Goal: Information Seeking & Learning: Stay updated

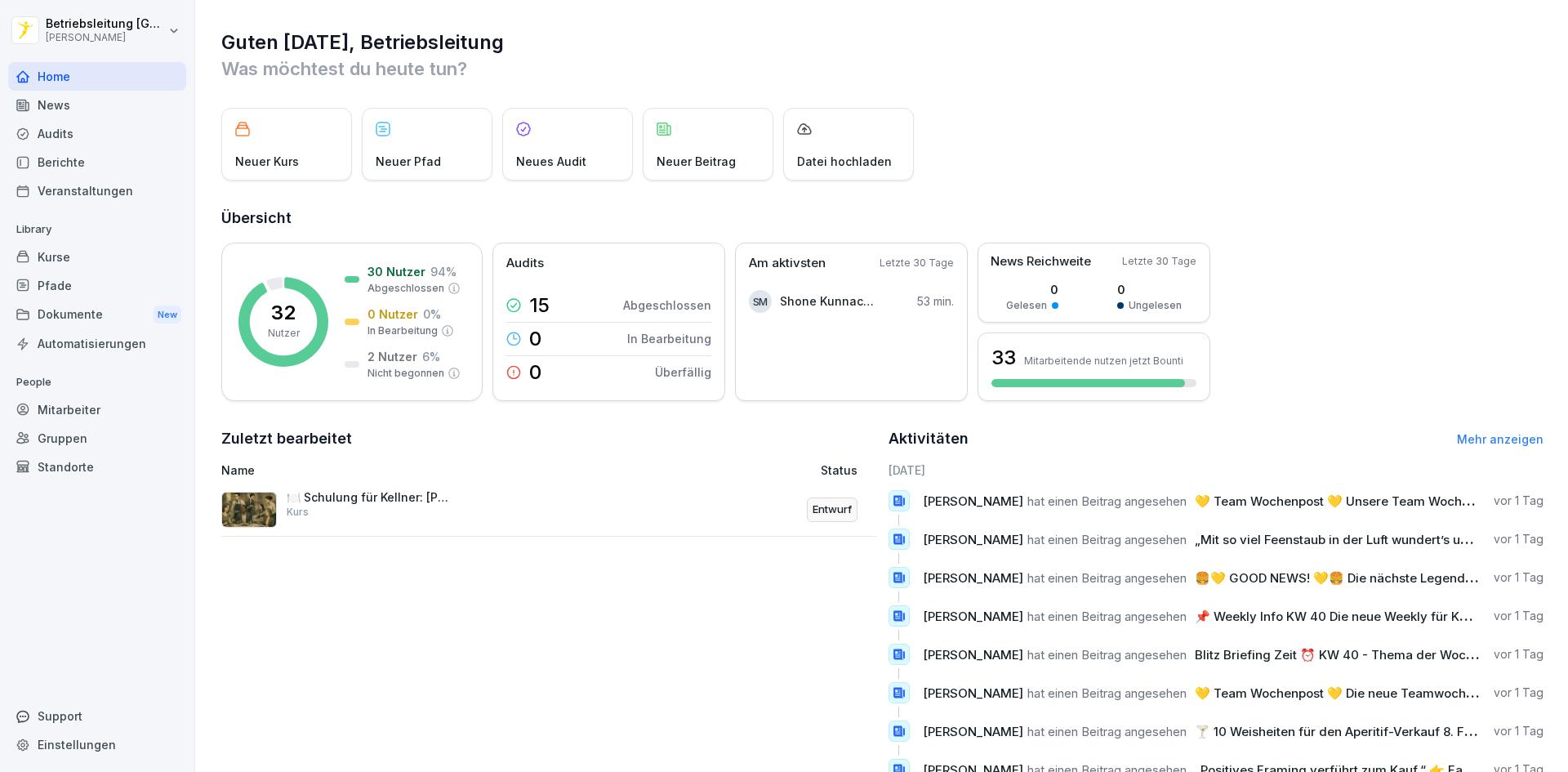
click at [121, 110] on div "News" at bounding box center [97, 105] width 178 height 29
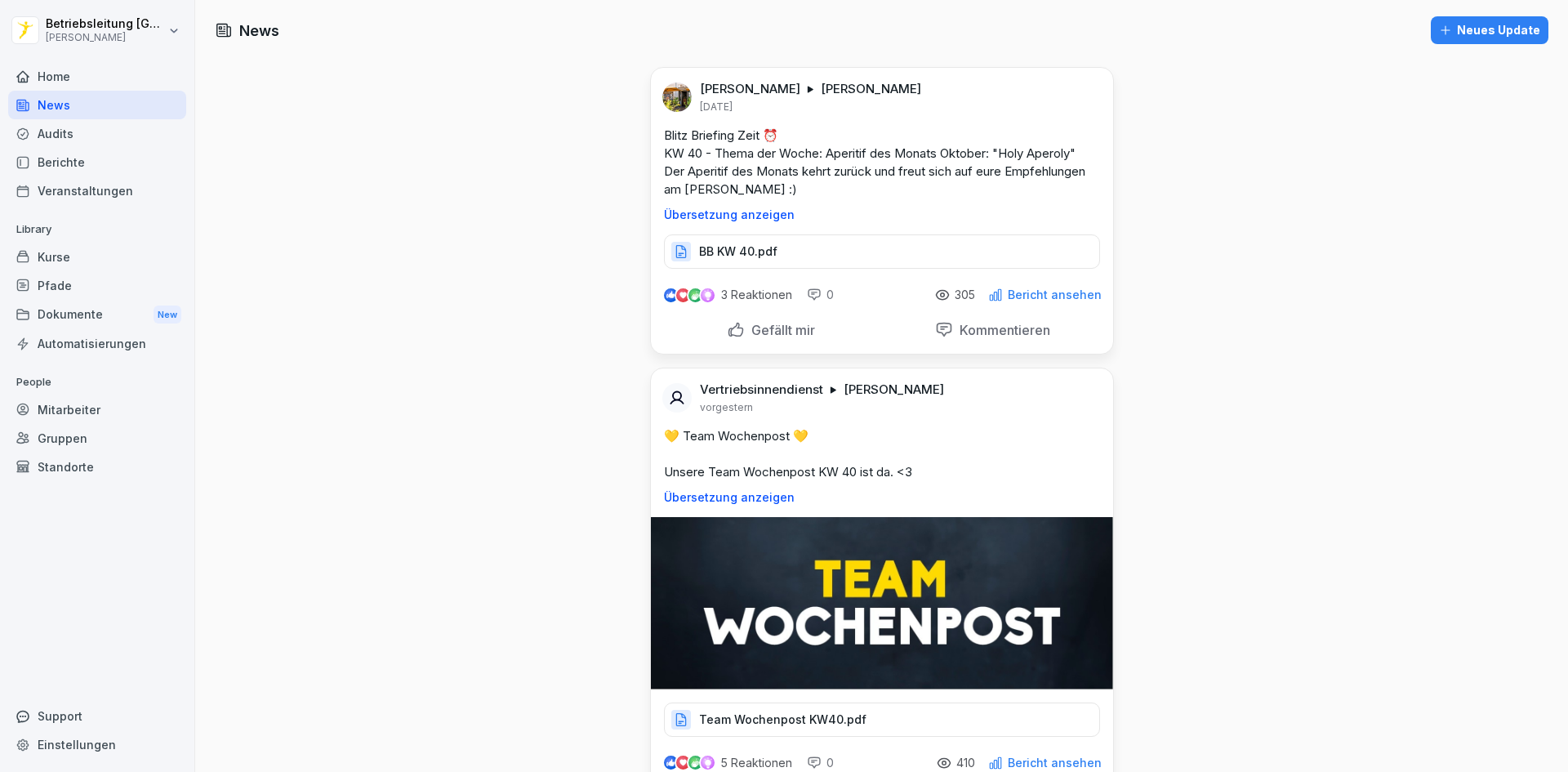
click at [99, 83] on div "Home" at bounding box center [97, 76] width 178 height 29
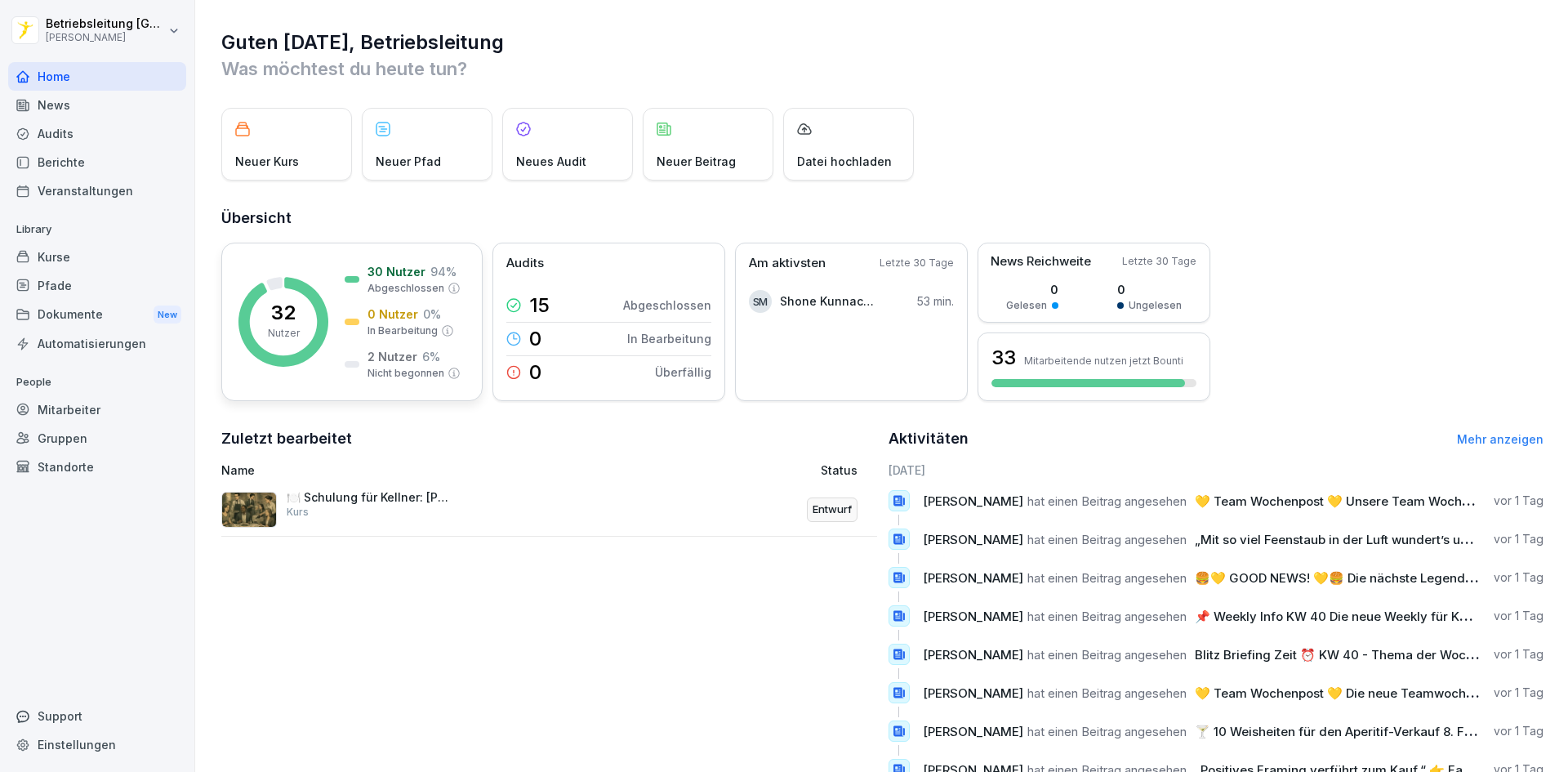
click at [396, 246] on div "32 Nutzer 30 Nutzer 94 % Abgeschlossen 0 Nutzer 0 % In Bearbeitung 2 Nutzer 6 %…" at bounding box center [351, 321] width 261 height 159
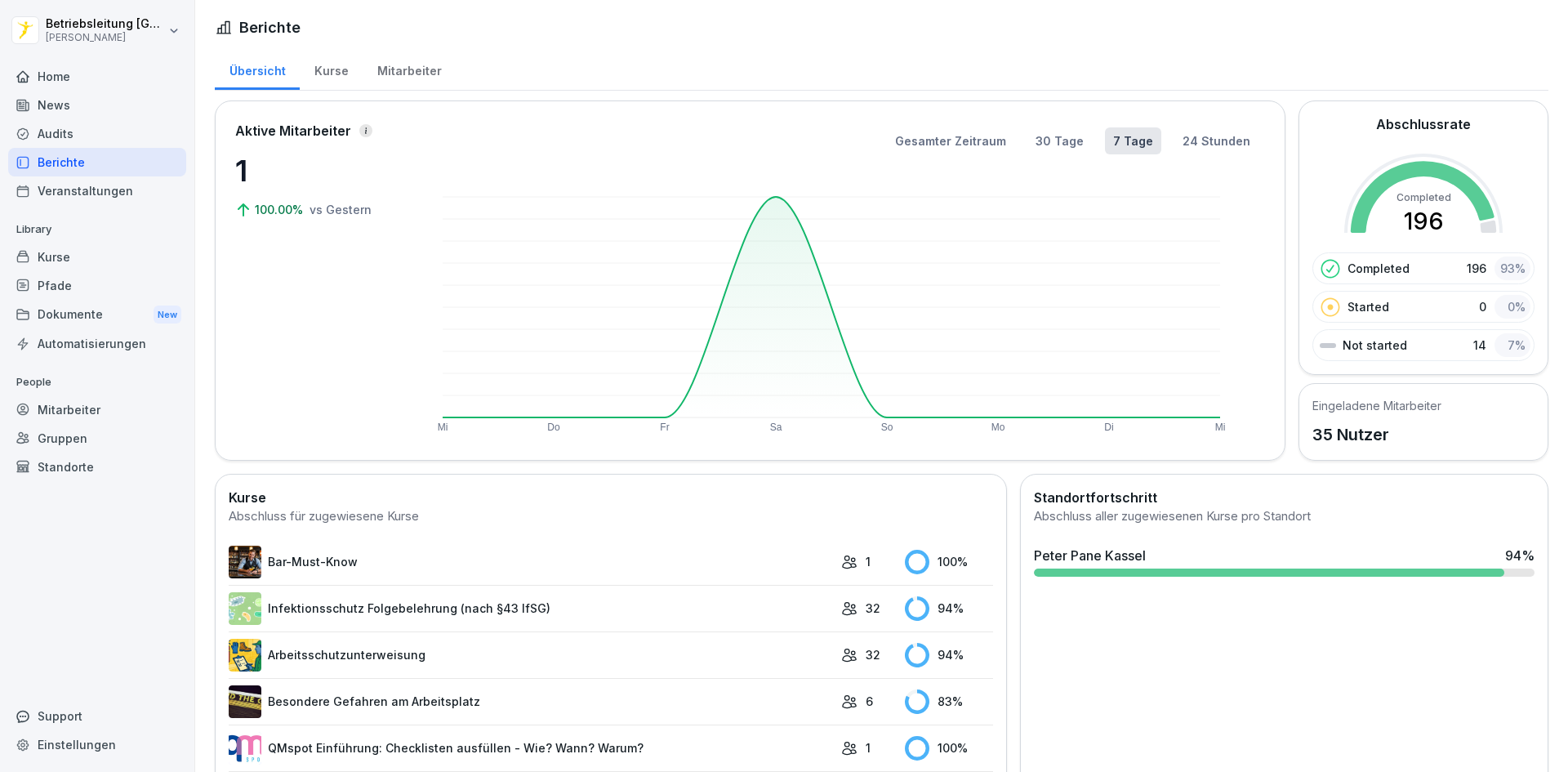
click at [419, 74] on div "Mitarbeiter" at bounding box center [409, 69] width 93 height 41
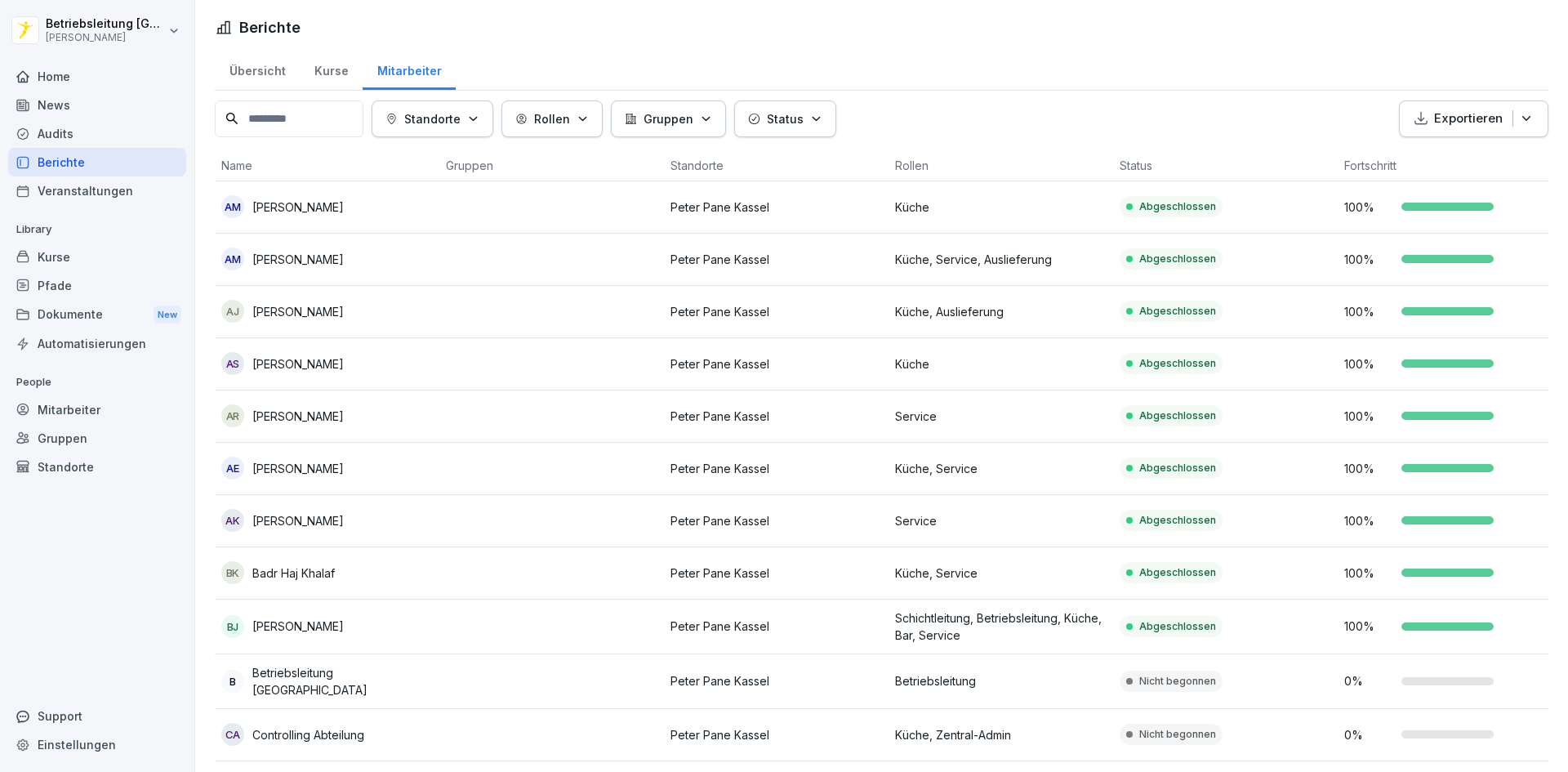
click at [98, 83] on div "Home" at bounding box center [97, 76] width 178 height 29
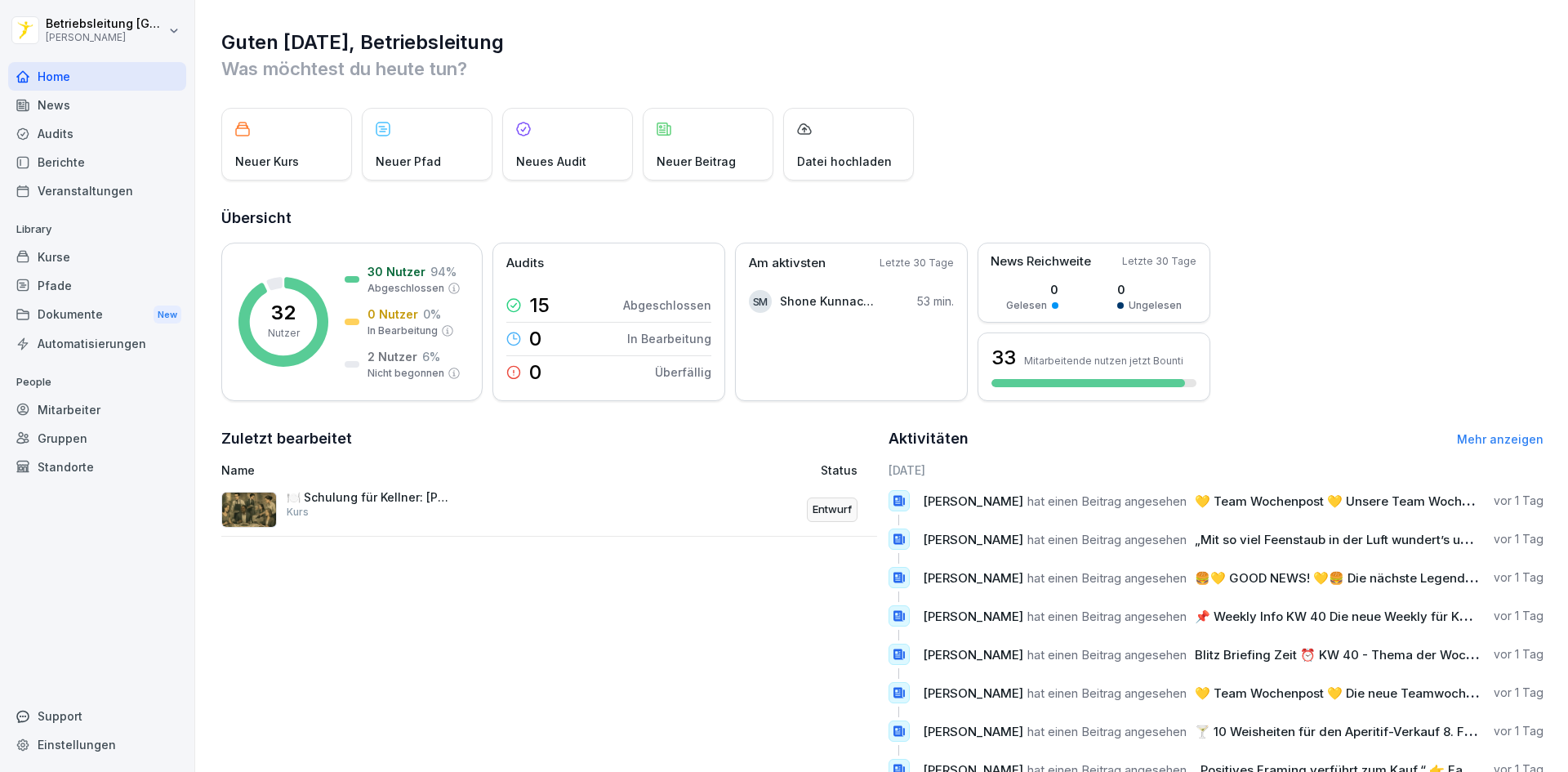
click at [87, 111] on div "News" at bounding box center [97, 105] width 178 height 29
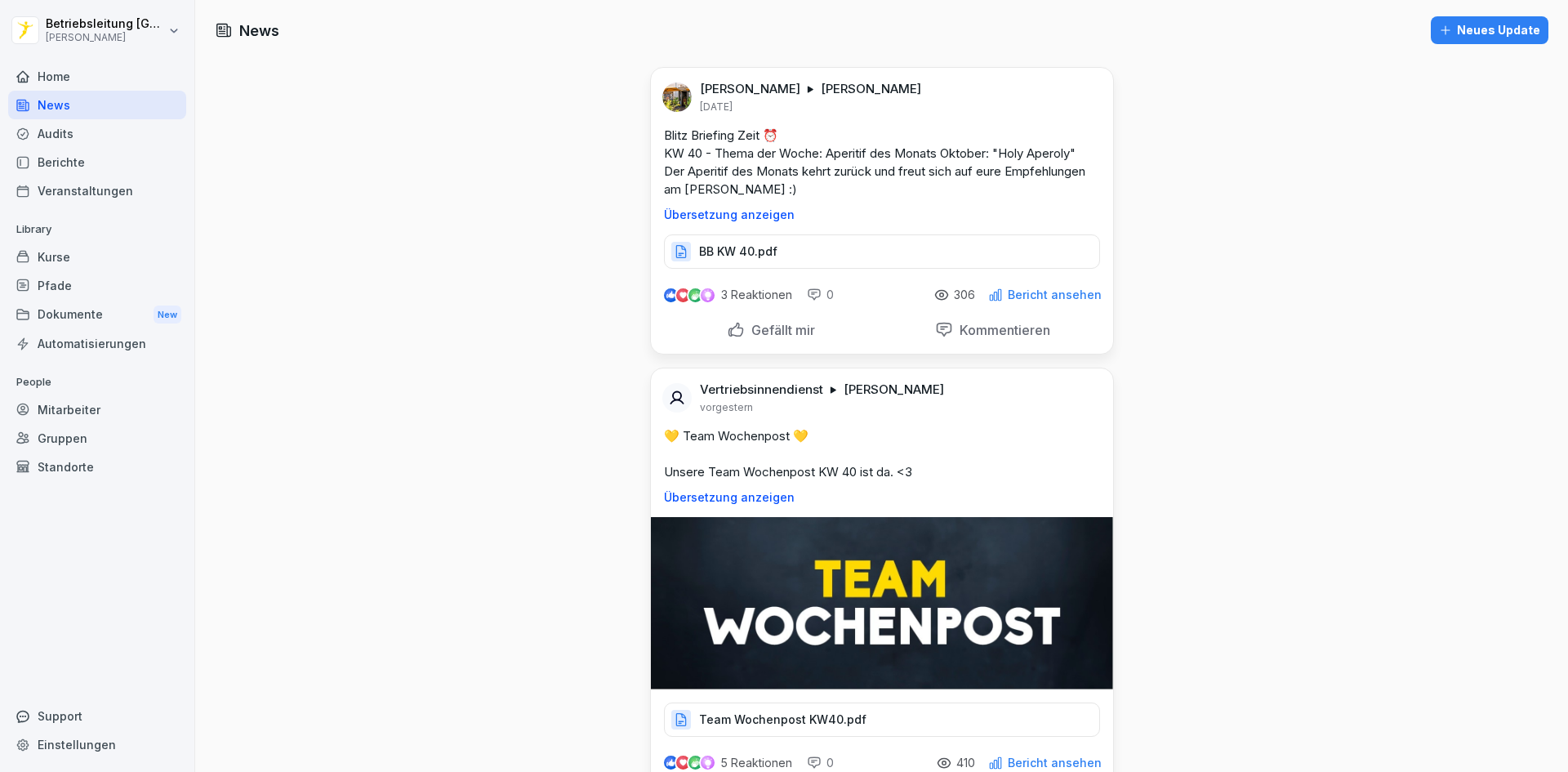
click at [899, 249] on div "BB KW 40.pdf" at bounding box center [882, 251] width 436 height 35
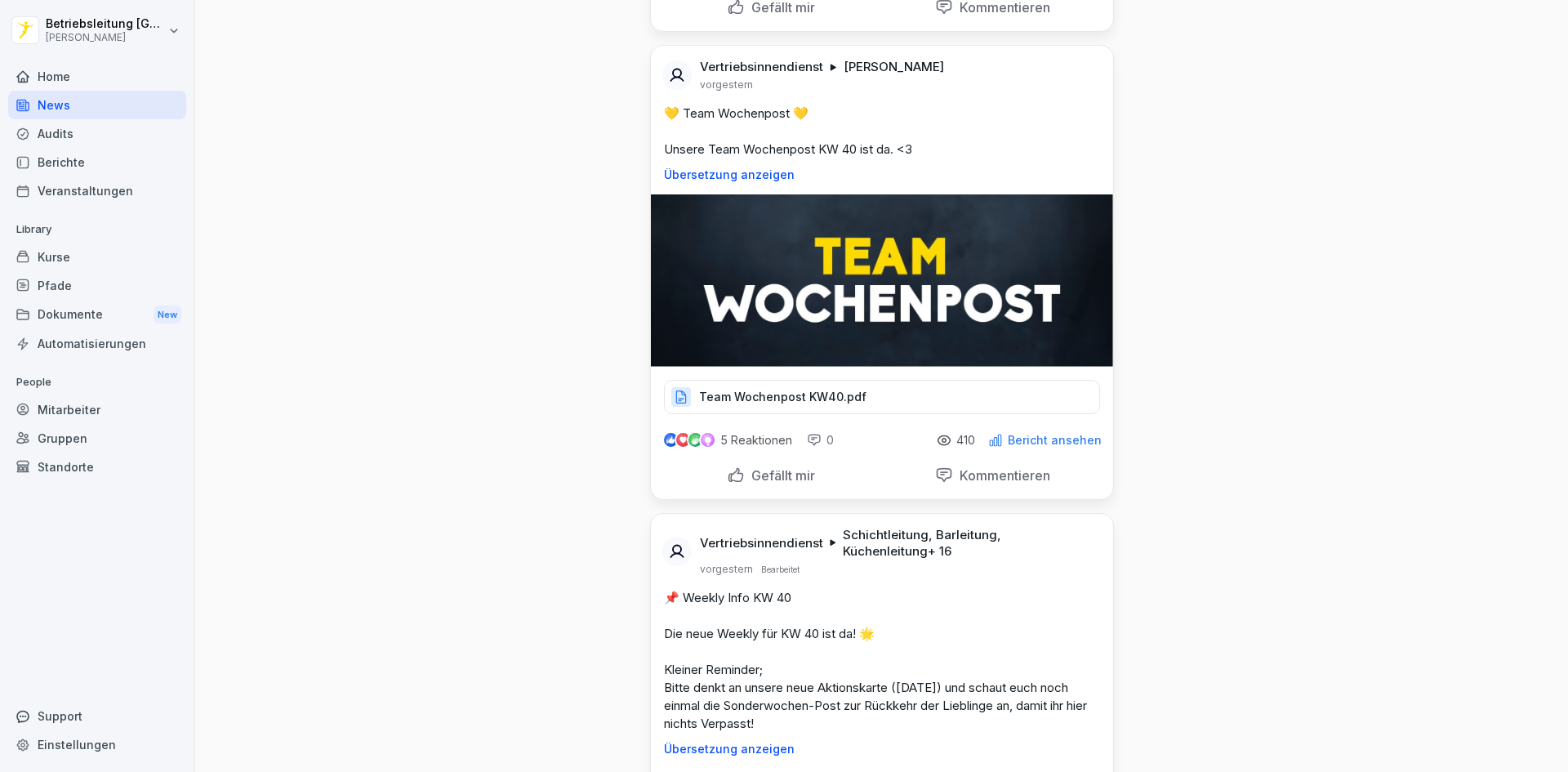
scroll to position [326, 0]
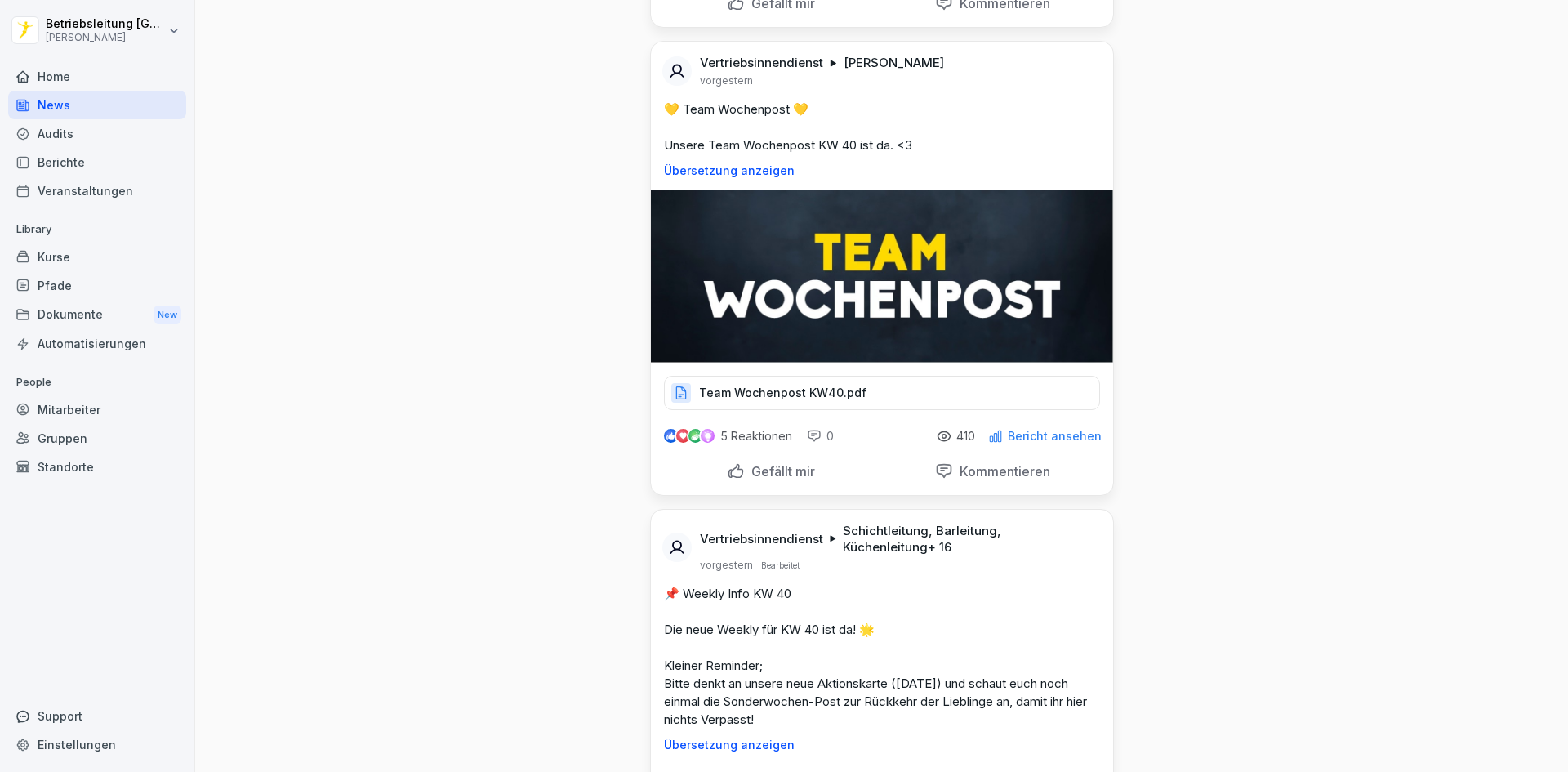
click at [845, 398] on p "Team Wochenpost KW40.pdf" at bounding box center [783, 392] width 168 height 17
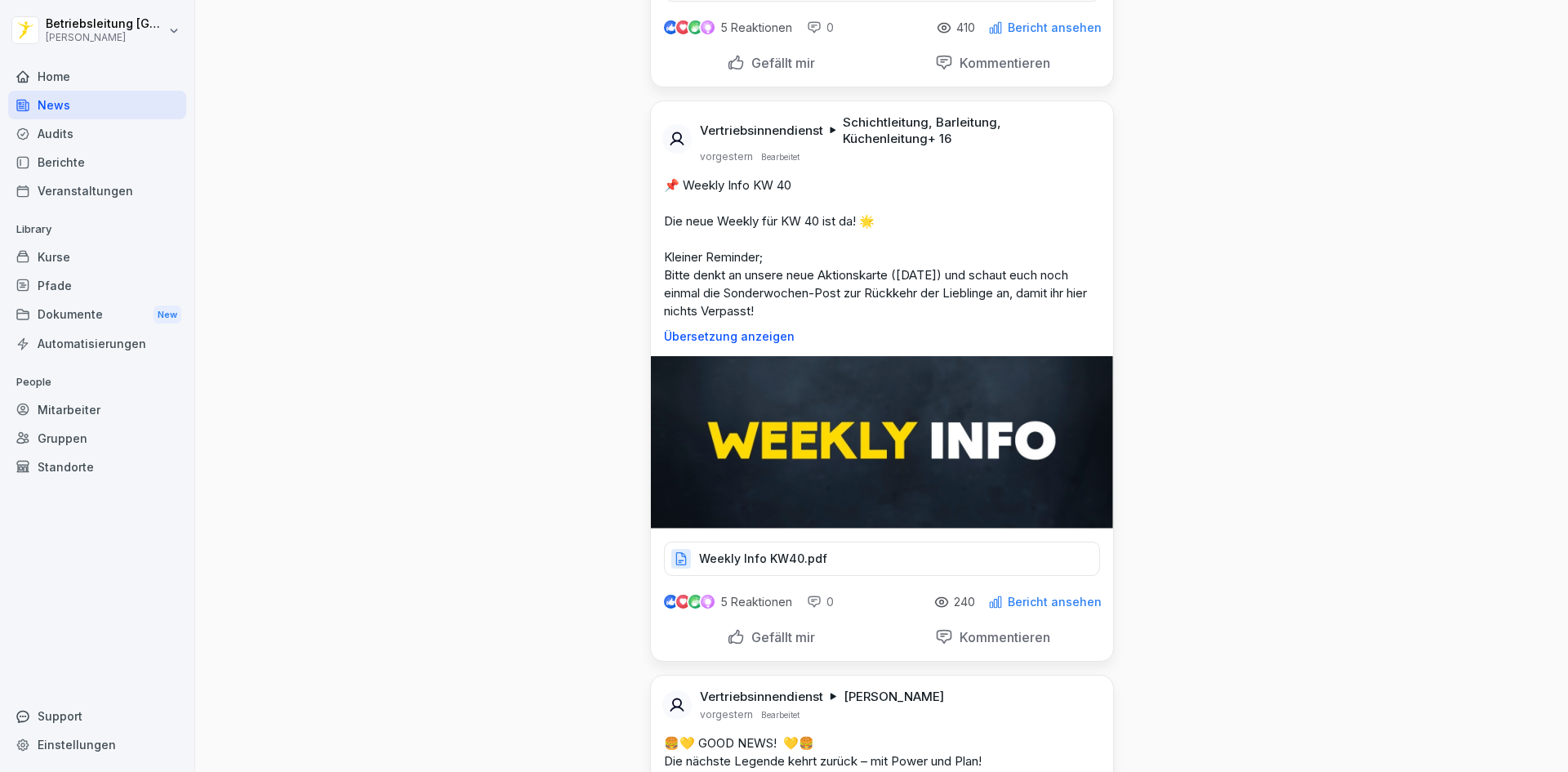
click at [909, 561] on div "Weekly Info KW40.pdf" at bounding box center [882, 558] width 436 height 35
click at [995, 572] on div "Weekly Info KW40.pdf" at bounding box center [882, 558] width 436 height 35
